Goal: Task Accomplishment & Management: Complete application form

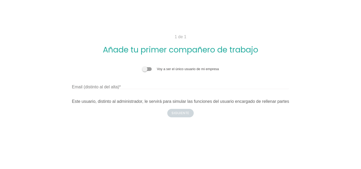
click at [148, 67] on span at bounding box center [147, 69] width 10 height 4
click at [142, 67] on input "checkbox" at bounding box center [142, 67] width 0 height 0
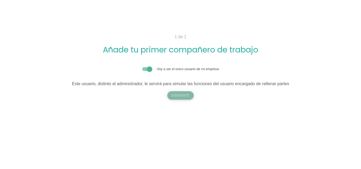
click at [184, 97] on button "Siguiente" at bounding box center [180, 95] width 26 height 8
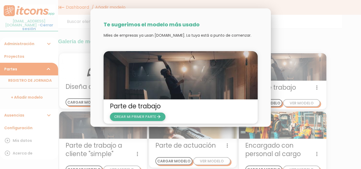
click at [145, 117] on span "CREAR MI PRIMER PARTE arrow_forward" at bounding box center [137, 116] width 47 height 5
